Goal: Communication & Community: Answer question/provide support

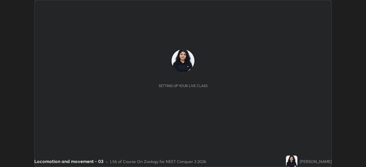
scroll to position [167, 366]
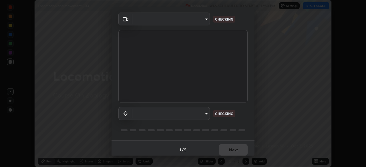
type input "bb042f4cef02672c8476b3eb7f28b41a7a7948f490d26ebfcad6535361d2bffd"
type input "default"
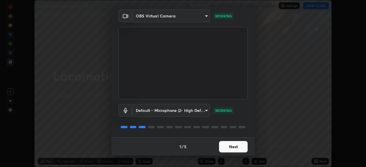
click at [233, 149] on button "Next" at bounding box center [233, 146] width 29 height 11
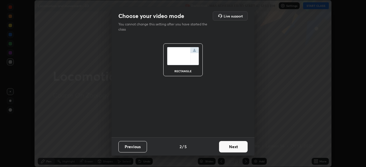
scroll to position [0, 0]
click at [232, 148] on button "Next" at bounding box center [233, 146] width 29 height 11
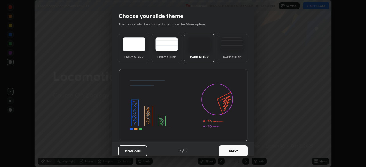
click at [228, 151] on button "Next" at bounding box center [233, 151] width 29 height 11
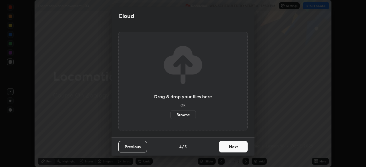
click at [233, 150] on button "Next" at bounding box center [233, 146] width 29 height 11
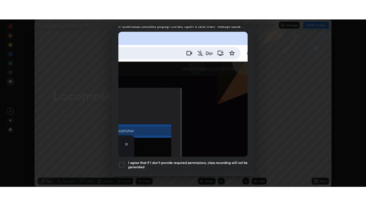
scroll to position [137, 0]
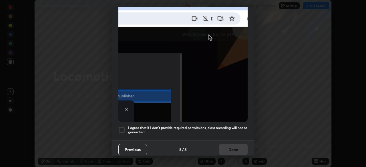
click at [120, 128] on div at bounding box center [121, 130] width 7 height 7
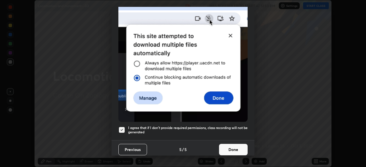
click at [228, 147] on button "Done" at bounding box center [233, 149] width 29 height 11
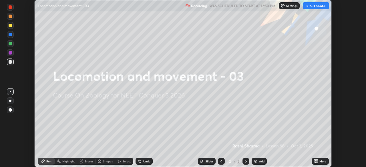
click at [319, 7] on button "START CLASS" at bounding box center [316, 5] width 26 height 7
click at [314, 160] on icon at bounding box center [316, 161] width 5 height 5
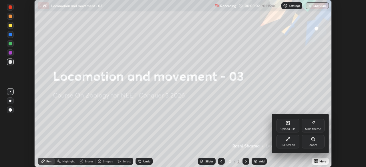
click at [290, 127] on div "Upload File" at bounding box center [287, 126] width 23 height 14
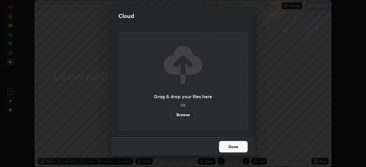
click at [188, 117] on label "Browse" at bounding box center [182, 114] width 25 height 9
click at [170, 117] on input "Browse" at bounding box center [170, 114] width 0 height 9
click at [187, 115] on label "Browse" at bounding box center [182, 114] width 25 height 9
click at [170, 115] on input "Browse" at bounding box center [170, 114] width 0 height 9
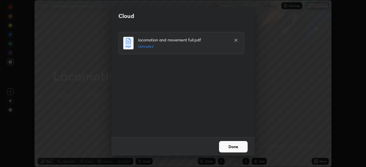
click at [230, 145] on button "Done" at bounding box center [233, 146] width 29 height 11
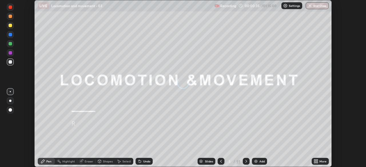
click at [322, 162] on div "More" at bounding box center [322, 161] width 7 height 3
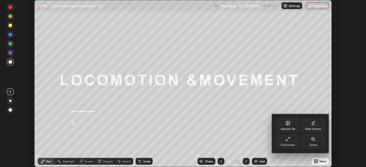
click at [292, 142] on div "Full screen" at bounding box center [287, 142] width 23 height 14
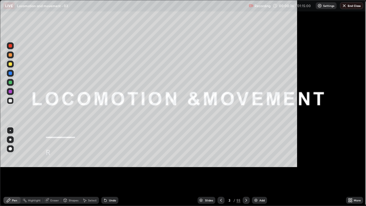
scroll to position [206, 366]
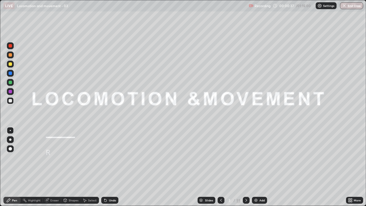
click at [211, 167] on div "Slides" at bounding box center [209, 200] width 8 height 3
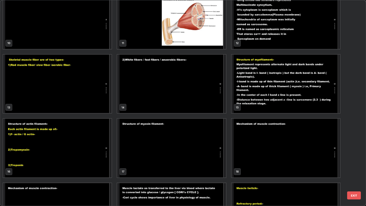
scroll to position [206, 0]
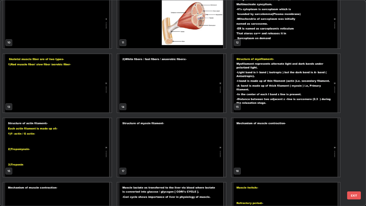
click at [250, 104] on img "grid" at bounding box center [286, 83] width 108 height 59
click at [251, 103] on img "grid" at bounding box center [286, 83] width 108 height 59
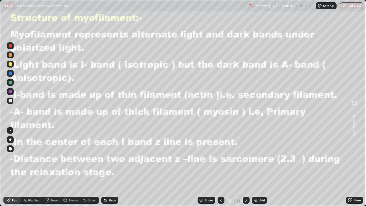
click at [256, 167] on img at bounding box center [256, 200] width 5 height 5
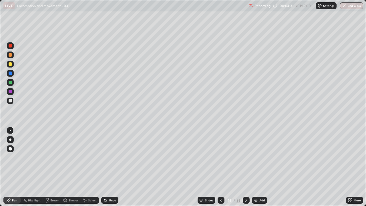
click at [74, 167] on div "Shapes" at bounding box center [74, 200] width 10 height 3
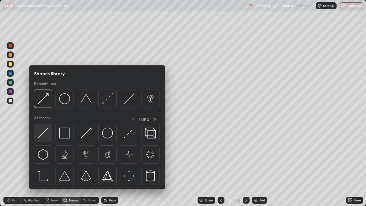
click at [43, 134] on img at bounding box center [43, 133] width 11 height 11
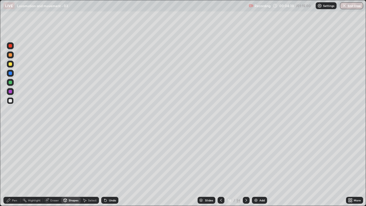
click at [15, 167] on div "Pen" at bounding box center [14, 200] width 5 height 3
click at [16, 167] on div "Pen" at bounding box center [14, 200] width 5 height 3
click at [111, 167] on div "Undo" at bounding box center [112, 200] width 7 height 3
click at [112, 167] on div "Undo" at bounding box center [112, 200] width 7 height 3
click at [109, 167] on div "Undo" at bounding box center [112, 200] width 7 height 3
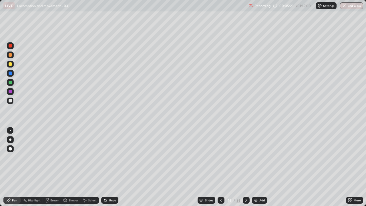
click at [109, 167] on div "Undo" at bounding box center [112, 200] width 7 height 3
click at [110, 167] on div "Undo" at bounding box center [109, 200] width 17 height 7
click at [111, 167] on div "Undo" at bounding box center [109, 200] width 17 height 7
click at [112, 167] on div "Undo" at bounding box center [109, 200] width 17 height 7
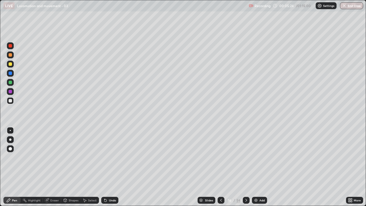
click at [112, 167] on div "Undo" at bounding box center [112, 200] width 7 height 3
click at [112, 167] on div "Undo" at bounding box center [109, 200] width 17 height 7
click at [112, 167] on div "Undo" at bounding box center [112, 200] width 7 height 3
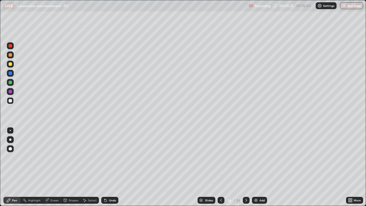
click at [112, 167] on div "Undo" at bounding box center [112, 200] width 7 height 3
click at [113, 167] on div "Undo" at bounding box center [112, 200] width 7 height 3
click at [112, 167] on div "Undo" at bounding box center [112, 200] width 7 height 3
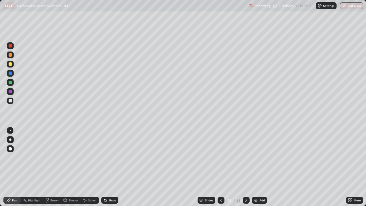
click at [113, 167] on div "Undo" at bounding box center [109, 200] width 17 height 7
click at [112, 167] on div "Undo" at bounding box center [109, 200] width 17 height 7
click at [112, 167] on div "Undo" at bounding box center [112, 200] width 7 height 3
click at [73, 167] on div "Shapes" at bounding box center [74, 200] width 10 height 3
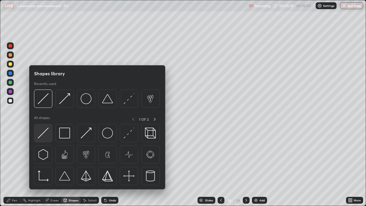
click at [43, 134] on img at bounding box center [43, 133] width 11 height 11
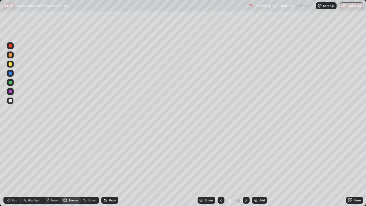
click at [68, 167] on div "Shapes" at bounding box center [70, 200] width 19 height 7
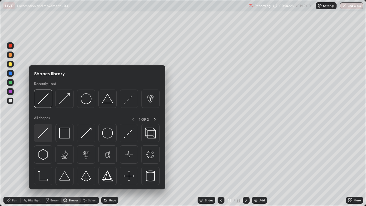
click at [46, 132] on img at bounding box center [43, 133] width 11 height 11
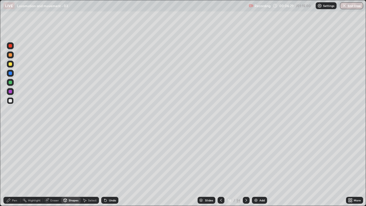
click at [10, 83] on div at bounding box center [10, 82] width 3 height 3
click at [8, 167] on div "Pen" at bounding box center [11, 200] width 17 height 7
click at [10, 99] on div at bounding box center [10, 100] width 3 height 3
click at [72, 167] on div "Shapes" at bounding box center [74, 200] width 10 height 3
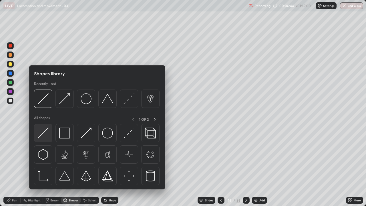
click at [42, 134] on img at bounding box center [43, 133] width 11 height 11
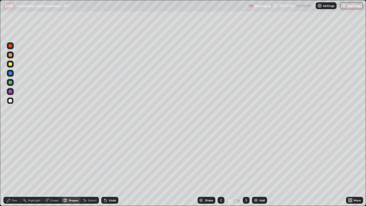
click at [11, 167] on icon at bounding box center [8, 200] width 5 height 5
click at [69, 167] on div "Shapes" at bounding box center [74, 200] width 10 height 3
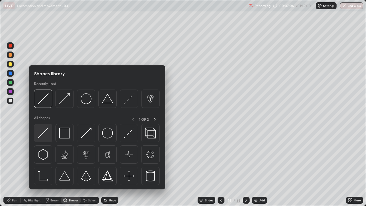
click at [44, 135] on img at bounding box center [43, 133] width 11 height 11
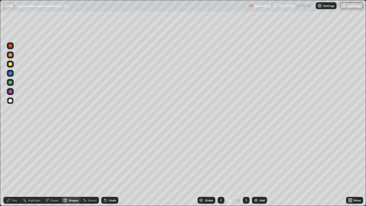
click at [11, 83] on div at bounding box center [10, 82] width 3 height 3
click at [13, 167] on div "Pen" at bounding box center [14, 200] width 5 height 3
click at [10, 101] on div at bounding box center [10, 100] width 3 height 3
click at [71, 167] on div "Shapes" at bounding box center [74, 200] width 10 height 3
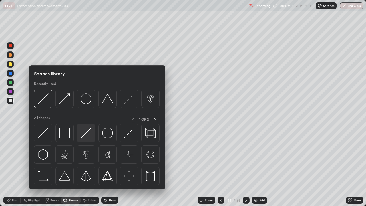
click at [83, 136] on img at bounding box center [86, 133] width 11 height 11
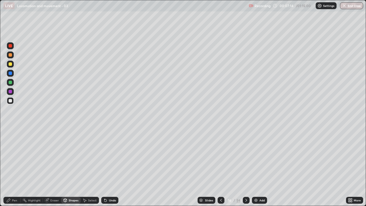
click at [73, 167] on div "Shapes" at bounding box center [74, 200] width 10 height 3
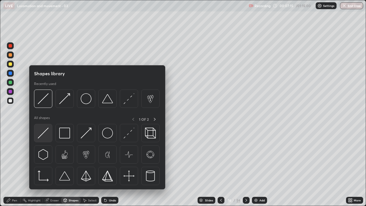
click at [45, 133] on img at bounding box center [43, 133] width 11 height 11
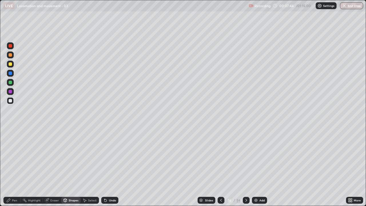
click at [52, 167] on div "Eraser" at bounding box center [54, 200] width 9 height 3
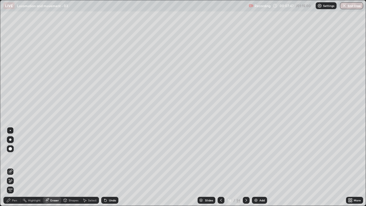
click at [15, 167] on div "Pen" at bounding box center [14, 200] width 5 height 3
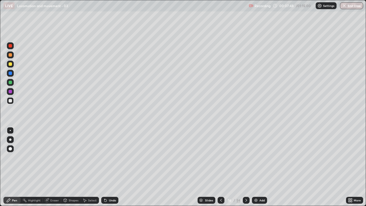
click at [9, 83] on div at bounding box center [10, 82] width 3 height 3
click at [71, 167] on div "Shapes" at bounding box center [74, 200] width 10 height 3
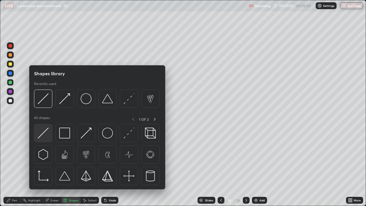
click at [45, 133] on img at bounding box center [43, 133] width 11 height 11
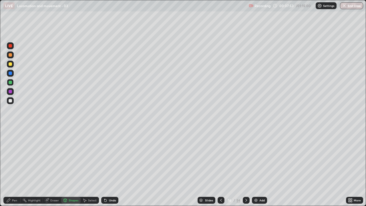
click at [12, 167] on div "Pen" at bounding box center [14, 200] width 5 height 3
click at [69, 167] on div "Shapes" at bounding box center [74, 200] width 10 height 3
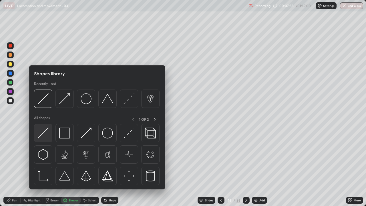
click at [41, 137] on img at bounding box center [43, 133] width 11 height 11
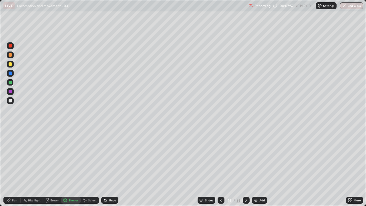
click at [110, 167] on div "Undo" at bounding box center [112, 200] width 7 height 3
click at [12, 167] on div "Pen" at bounding box center [14, 200] width 5 height 3
click at [11, 102] on div at bounding box center [10, 100] width 3 height 3
click at [107, 167] on div "Undo" at bounding box center [109, 200] width 17 height 7
click at [110, 167] on div "Undo" at bounding box center [112, 200] width 7 height 3
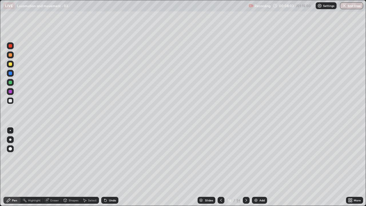
click at [69, 167] on div "Shapes" at bounding box center [74, 200] width 10 height 3
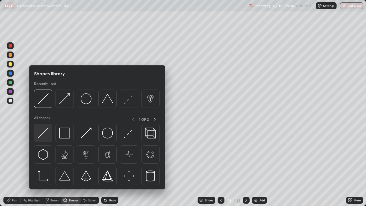
click at [44, 136] on img at bounding box center [43, 133] width 11 height 11
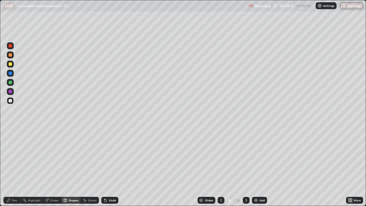
click at [10, 167] on icon at bounding box center [8, 200] width 5 height 5
click at [70, 167] on div "Shapes" at bounding box center [70, 200] width 19 height 7
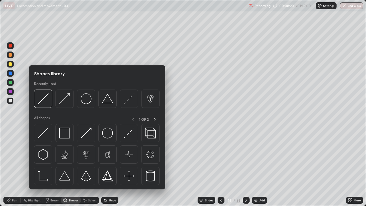
click at [10, 84] on div at bounding box center [10, 82] width 3 height 3
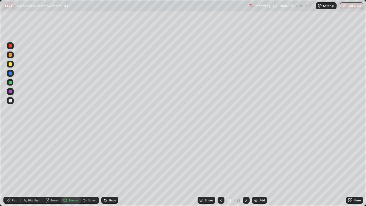
click at [65, 167] on icon at bounding box center [65, 199] width 3 height 1
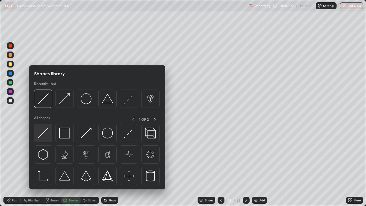
click at [42, 134] on img at bounding box center [43, 133] width 11 height 11
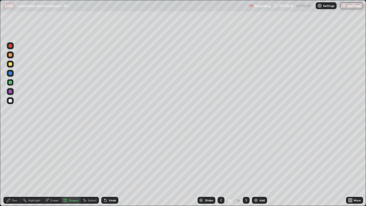
click at [9, 167] on icon at bounding box center [8, 199] width 3 height 3
click at [10, 90] on div at bounding box center [10, 91] width 3 height 3
click at [10, 63] on div at bounding box center [10, 63] width 3 height 3
click at [110, 167] on div "Undo" at bounding box center [112, 200] width 7 height 3
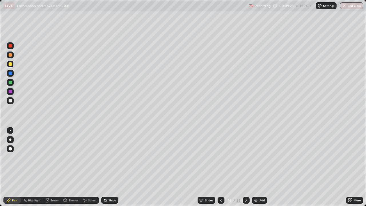
click at [10, 92] on div at bounding box center [10, 91] width 3 height 3
click at [15, 167] on div "Pen" at bounding box center [14, 200] width 5 height 3
click at [9, 90] on div at bounding box center [10, 91] width 3 height 3
click at [75, 167] on div "Shapes" at bounding box center [74, 200] width 10 height 3
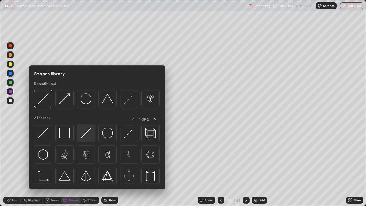
click at [88, 134] on img at bounding box center [86, 133] width 11 height 11
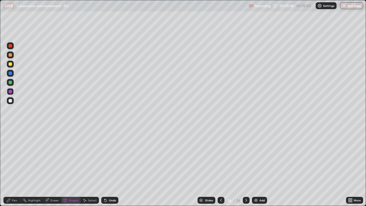
click at [16, 167] on div "Pen" at bounding box center [14, 200] width 5 height 3
click at [11, 55] on div at bounding box center [10, 54] width 3 height 3
click at [73, 167] on div "Shapes" at bounding box center [74, 200] width 10 height 3
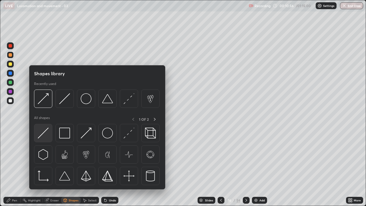
click at [43, 134] on img at bounding box center [43, 133] width 11 height 11
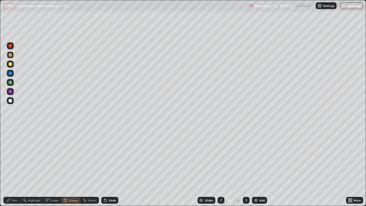
click at [15, 167] on div "Pen" at bounding box center [14, 200] width 5 height 3
click at [11, 101] on div at bounding box center [10, 100] width 3 height 3
click at [73, 167] on div "Shapes" at bounding box center [74, 200] width 10 height 3
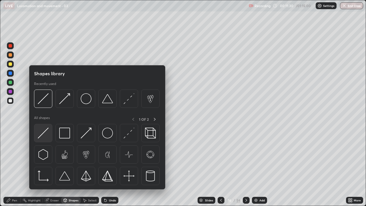
click at [42, 135] on img at bounding box center [43, 133] width 11 height 11
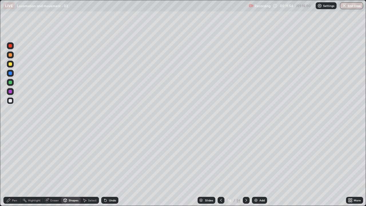
click at [111, 167] on div "Undo" at bounding box center [109, 200] width 17 height 7
click at [109, 167] on div "Undo" at bounding box center [109, 200] width 17 height 7
click at [53, 167] on div "Eraser" at bounding box center [54, 200] width 9 height 3
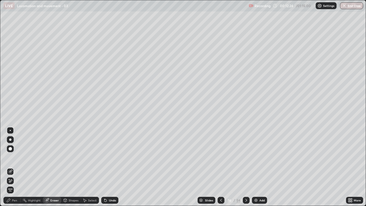
click at [15, 167] on div "Pen" at bounding box center [14, 200] width 5 height 3
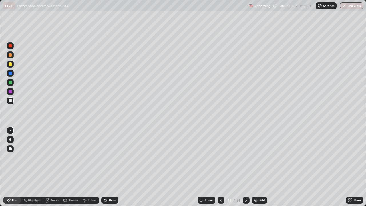
click at [14, 167] on div "Pen" at bounding box center [14, 200] width 5 height 3
click at [9, 55] on div at bounding box center [10, 54] width 3 height 3
click at [13, 167] on div "Pen" at bounding box center [14, 200] width 5 height 3
click at [11, 99] on div at bounding box center [10, 100] width 3 height 3
click at [73, 167] on div "Shapes" at bounding box center [74, 200] width 10 height 3
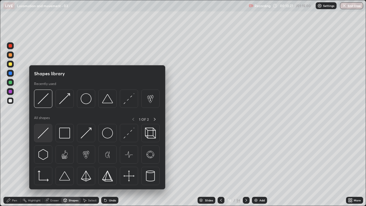
click at [43, 131] on img at bounding box center [43, 133] width 11 height 11
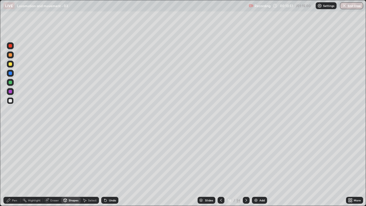
click at [12, 167] on div "Pen" at bounding box center [14, 200] width 5 height 3
click at [13, 55] on div at bounding box center [10, 54] width 7 height 7
click at [15, 167] on div "Pen" at bounding box center [14, 200] width 5 height 3
click at [11, 83] on div at bounding box center [10, 82] width 3 height 3
click at [71, 167] on div "Shapes" at bounding box center [74, 200] width 10 height 3
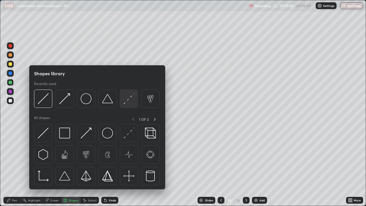
click at [128, 101] on img at bounding box center [129, 98] width 11 height 11
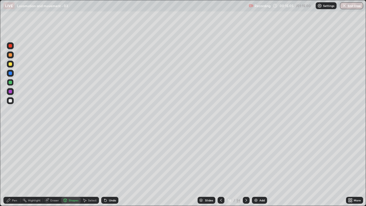
click at [16, 167] on div "Pen" at bounding box center [14, 200] width 5 height 3
click at [71, 167] on div "Shapes" at bounding box center [74, 200] width 10 height 3
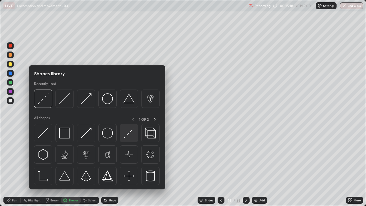
click at [127, 136] on img at bounding box center [129, 133] width 11 height 11
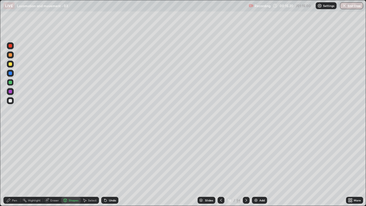
click at [11, 91] on div at bounding box center [10, 91] width 3 height 3
click at [9, 167] on icon at bounding box center [8, 200] width 5 height 5
click at [11, 82] on div at bounding box center [10, 82] width 3 height 3
click at [11, 64] on div at bounding box center [10, 63] width 3 height 3
click at [13, 72] on div at bounding box center [10, 73] width 7 height 7
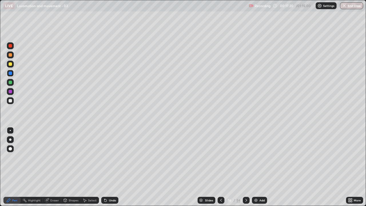
click at [54, 167] on div "Eraser" at bounding box center [54, 200] width 9 height 3
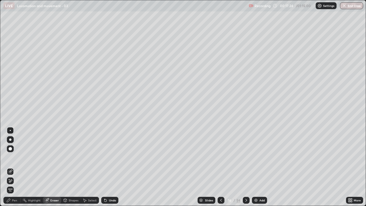
click at [16, 167] on div "Pen" at bounding box center [11, 200] width 17 height 7
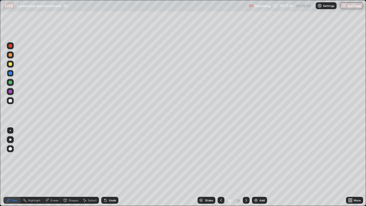
click at [10, 101] on div at bounding box center [10, 100] width 3 height 3
click at [55, 167] on div "Eraser" at bounding box center [54, 200] width 9 height 3
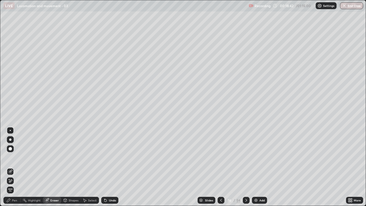
click at [14, 167] on div "Pen" at bounding box center [14, 200] width 5 height 3
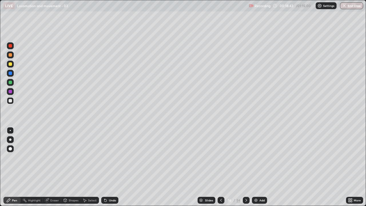
click at [11, 73] on div at bounding box center [10, 72] width 3 height 3
click at [245, 167] on icon at bounding box center [246, 200] width 5 height 5
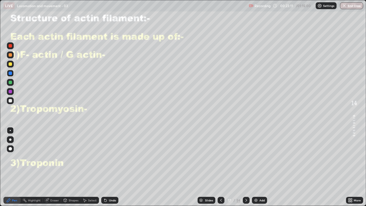
click at [221, 167] on div at bounding box center [221, 200] width 7 height 7
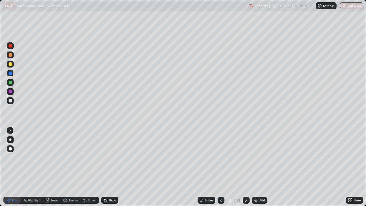
click at [221, 167] on div at bounding box center [221, 200] width 7 height 7
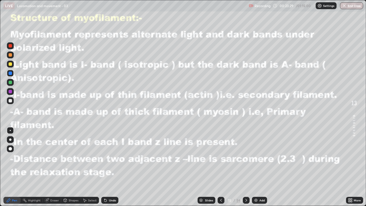
click at [11, 91] on div at bounding box center [10, 91] width 3 height 3
click at [222, 167] on div at bounding box center [221, 200] width 7 height 7
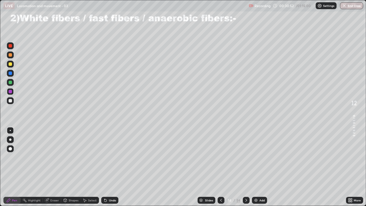
click at [243, 167] on div at bounding box center [246, 199] width 7 height 11
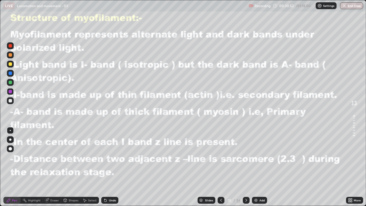
click at [245, 167] on icon at bounding box center [246, 200] width 5 height 5
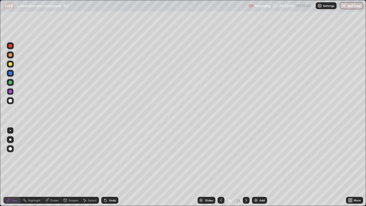
click at [247, 167] on div at bounding box center [246, 200] width 7 height 7
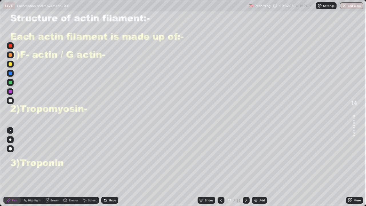
click at [220, 167] on icon at bounding box center [221, 200] width 5 height 5
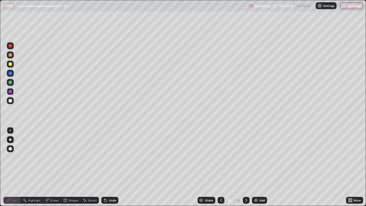
click at [222, 167] on icon at bounding box center [221, 200] width 5 height 5
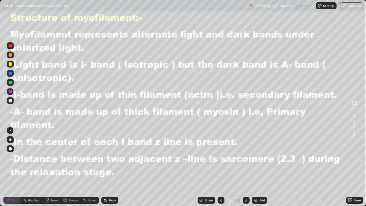
click at [247, 167] on icon at bounding box center [246, 200] width 5 height 5
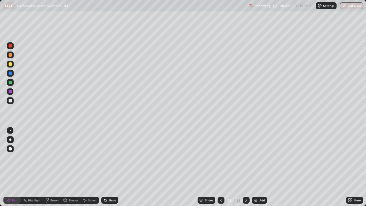
click at [246, 167] on div at bounding box center [246, 199] width 7 height 11
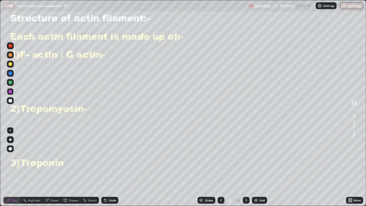
click at [221, 167] on icon at bounding box center [221, 200] width 2 height 3
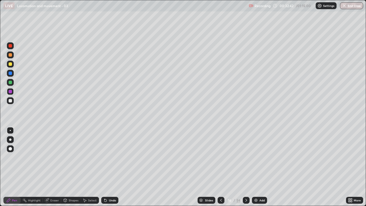
click at [224, 167] on div at bounding box center [221, 200] width 7 height 7
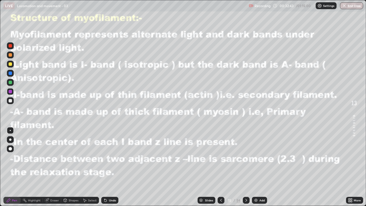
click at [245, 167] on icon at bounding box center [246, 200] width 5 height 5
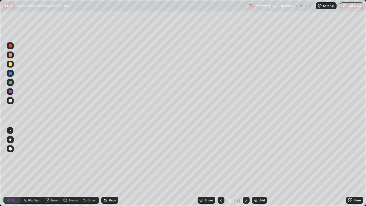
click at [249, 167] on div at bounding box center [246, 199] width 7 height 11
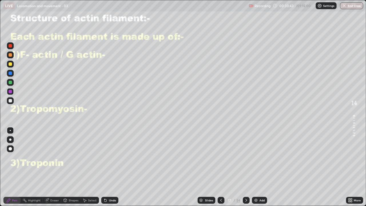
click at [220, 167] on div at bounding box center [221, 199] width 7 height 11
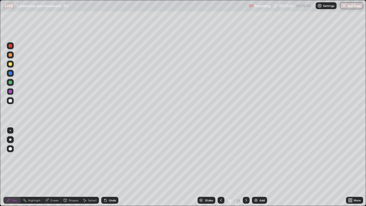
click at [254, 167] on div "Add" at bounding box center [259, 200] width 15 height 7
click at [10, 101] on div at bounding box center [10, 100] width 3 height 3
click at [245, 167] on icon at bounding box center [246, 200] width 5 height 5
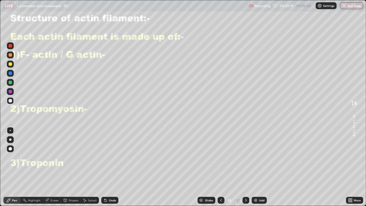
click at [11, 82] on div at bounding box center [10, 82] width 3 height 3
click at [108, 167] on div "Undo" at bounding box center [109, 200] width 17 height 7
click at [10, 64] on div at bounding box center [10, 63] width 3 height 3
click at [11, 102] on div at bounding box center [10, 100] width 3 height 3
click at [110, 167] on div "Undo" at bounding box center [112, 200] width 7 height 3
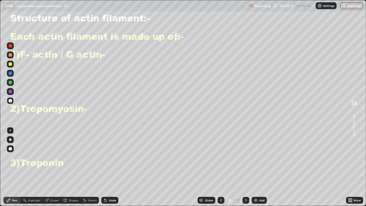
click at [111, 167] on div "Undo" at bounding box center [112, 200] width 7 height 3
click at [112, 167] on div "Undo" at bounding box center [109, 200] width 17 height 7
click at [11, 64] on div at bounding box center [10, 63] width 3 height 3
click at [69, 167] on div "Shapes" at bounding box center [74, 200] width 10 height 3
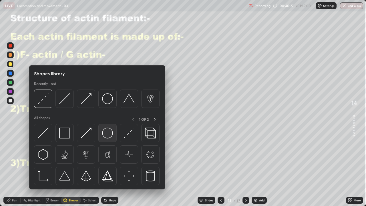
click at [109, 135] on img at bounding box center [107, 133] width 11 height 11
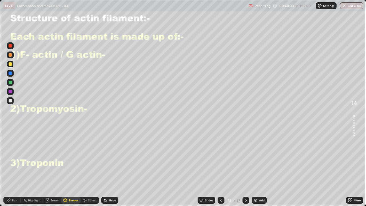
click at [13, 167] on div "Pen" at bounding box center [14, 200] width 5 height 3
click at [9, 83] on div at bounding box center [10, 82] width 3 height 3
click at [10, 83] on div at bounding box center [10, 82] width 3 height 3
click at [91, 167] on div "Select" at bounding box center [90, 200] width 18 height 7
click at [105, 167] on div "0 ° Undo Copy Duplicate Duplicate to new slide Delete" at bounding box center [182, 102] width 365 height 205
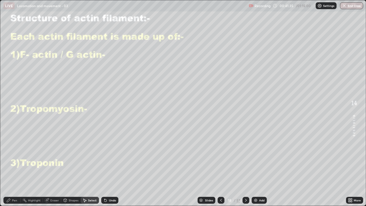
click at [113, 167] on div "Undo" at bounding box center [109, 200] width 17 height 7
click at [9, 167] on icon at bounding box center [8, 199] width 3 height 3
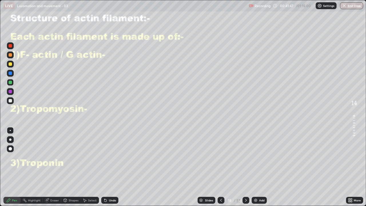
click at [10, 101] on div at bounding box center [10, 100] width 3 height 3
click at [71, 167] on div "Shapes" at bounding box center [74, 200] width 10 height 3
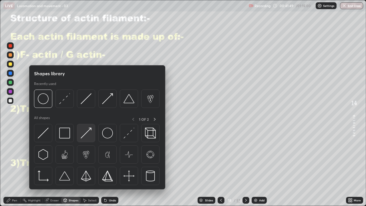
click at [86, 133] on img at bounding box center [86, 133] width 11 height 11
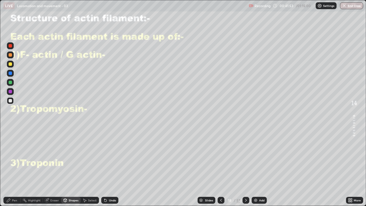
click at [15, 167] on div "Pen" at bounding box center [11, 200] width 17 height 7
click at [13, 167] on div "Pen" at bounding box center [11, 200] width 17 height 7
click at [12, 83] on div at bounding box center [10, 82] width 7 height 7
click at [15, 167] on div "Pen" at bounding box center [14, 200] width 5 height 3
click at [10, 64] on div at bounding box center [10, 63] width 3 height 3
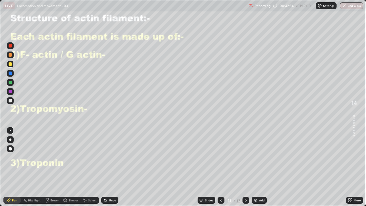
click at [16, 167] on div "Pen" at bounding box center [14, 200] width 5 height 3
click at [10, 82] on div at bounding box center [10, 82] width 3 height 3
click at [109, 167] on div "Undo" at bounding box center [112, 200] width 7 height 3
click at [116, 167] on div "Undo" at bounding box center [109, 200] width 17 height 7
click at [16, 167] on div "Pen" at bounding box center [14, 200] width 5 height 3
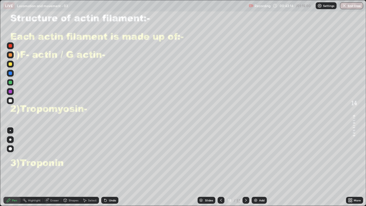
click at [10, 101] on div at bounding box center [10, 100] width 3 height 3
click at [13, 167] on div "Pen" at bounding box center [14, 200] width 5 height 3
click at [10, 81] on div at bounding box center [10, 82] width 3 height 3
click at [11, 91] on div at bounding box center [10, 91] width 3 height 3
click at [11, 65] on div at bounding box center [10, 63] width 3 height 3
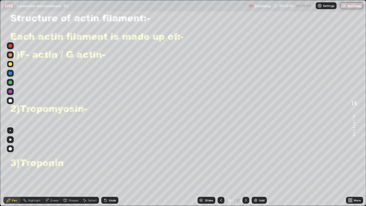
click at [9, 89] on div at bounding box center [10, 91] width 7 height 7
click at [244, 167] on div at bounding box center [245, 200] width 7 height 7
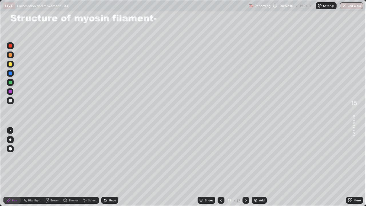
click at [11, 63] on div at bounding box center [10, 63] width 3 height 3
click at [105, 167] on icon at bounding box center [105, 200] width 2 height 2
click at [111, 167] on div "Undo" at bounding box center [109, 200] width 17 height 7
click at [11, 91] on div at bounding box center [10, 91] width 3 height 3
click at [55, 167] on div "Eraser" at bounding box center [52, 200] width 18 height 7
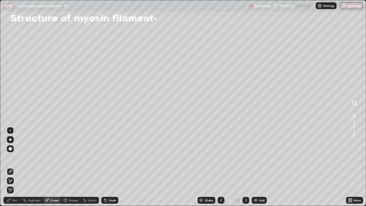
click at [71, 167] on div "Shapes" at bounding box center [74, 200] width 10 height 3
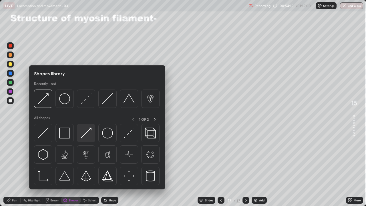
click at [84, 138] on img at bounding box center [86, 133] width 11 height 11
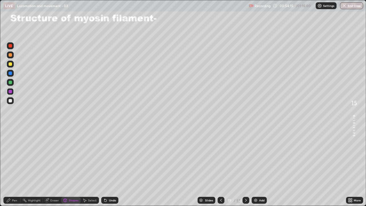
click at [10, 101] on div at bounding box center [10, 100] width 3 height 3
click at [17, 167] on div "Pen" at bounding box center [11, 200] width 17 height 7
click at [11, 101] on div at bounding box center [10, 100] width 3 height 3
click at [109, 167] on div "Undo" at bounding box center [109, 200] width 17 height 7
click at [109, 167] on div "Undo" at bounding box center [112, 200] width 7 height 3
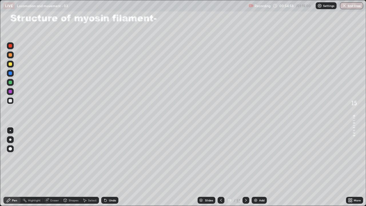
click at [53, 167] on div "Eraser" at bounding box center [54, 200] width 9 height 3
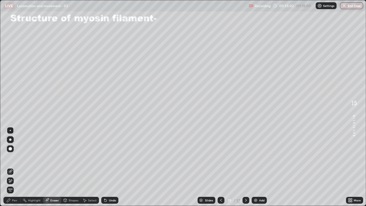
click at [17, 167] on div "Pen" at bounding box center [11, 200] width 17 height 7
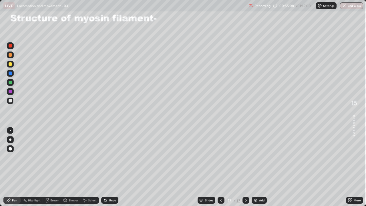
click at [12, 65] on div at bounding box center [10, 63] width 3 height 3
click at [9, 92] on div at bounding box center [10, 91] width 3 height 3
click at [13, 102] on div at bounding box center [10, 100] width 7 height 7
click at [11, 83] on div at bounding box center [10, 82] width 3 height 3
click at [109, 167] on div "Undo" at bounding box center [109, 200] width 17 height 7
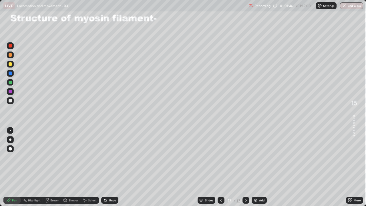
click at [112, 167] on div "Undo" at bounding box center [109, 200] width 17 height 7
click at [115, 167] on div "Undo" at bounding box center [109, 200] width 17 height 7
click at [11, 99] on div at bounding box center [10, 100] width 3 height 3
click at [247, 167] on icon at bounding box center [246, 200] width 5 height 5
click at [220, 167] on icon at bounding box center [221, 200] width 5 height 5
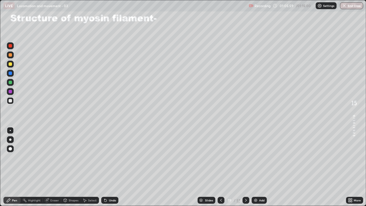
click at [245, 167] on icon at bounding box center [246, 200] width 5 height 5
click at [222, 167] on icon at bounding box center [221, 200] width 5 height 5
click at [263, 167] on div "Add" at bounding box center [261, 200] width 5 height 3
click at [10, 101] on div at bounding box center [10, 100] width 3 height 3
click at [222, 167] on icon at bounding box center [221, 200] width 5 height 5
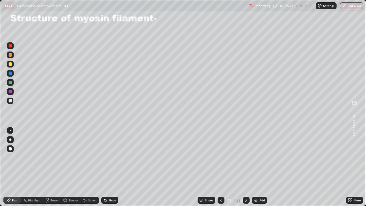
click at [223, 167] on div at bounding box center [221, 200] width 7 height 7
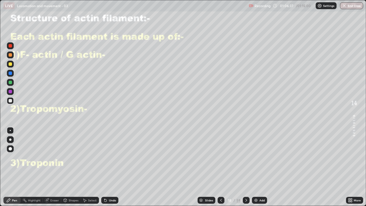
click at [248, 167] on div at bounding box center [246, 200] width 7 height 7
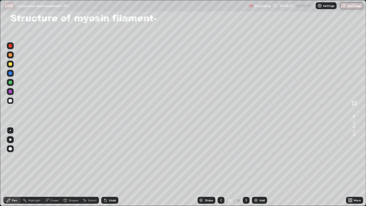
click at [245, 167] on icon at bounding box center [246, 200] width 5 height 5
click at [220, 167] on icon at bounding box center [221, 200] width 5 height 5
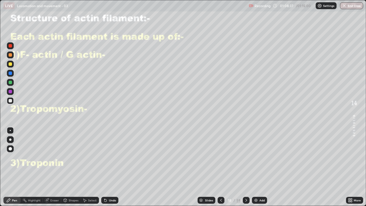
click at [349, 8] on button "End Class" at bounding box center [351, 5] width 23 height 7
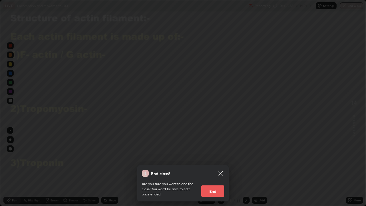
click at [223, 167] on button "End" at bounding box center [212, 190] width 23 height 11
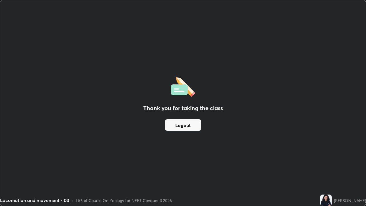
click at [190, 128] on button "Logout" at bounding box center [183, 124] width 36 height 11
